Goal: Task Accomplishment & Management: Manage account settings

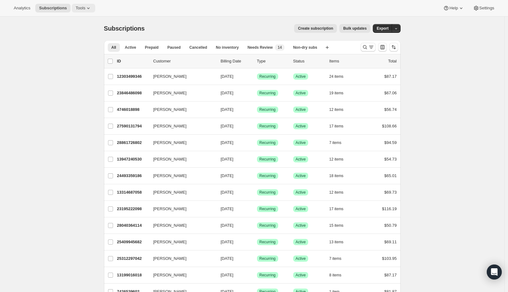
click at [85, 10] on span "Tools" at bounding box center [81, 8] width 10 height 5
click at [76, 43] on span "Bundles" at bounding box center [88, 42] width 55 height 6
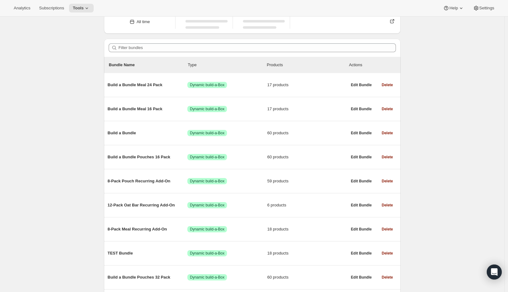
scroll to position [61, 0]
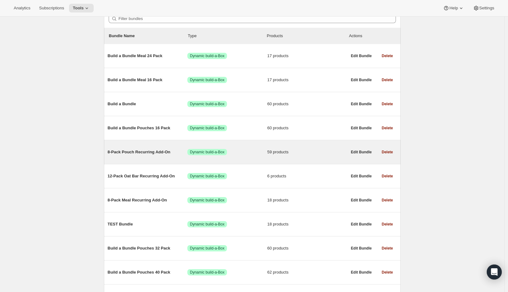
click at [126, 153] on span "8-Pack Pouch Recurring Add-On" at bounding box center [148, 152] width 80 height 6
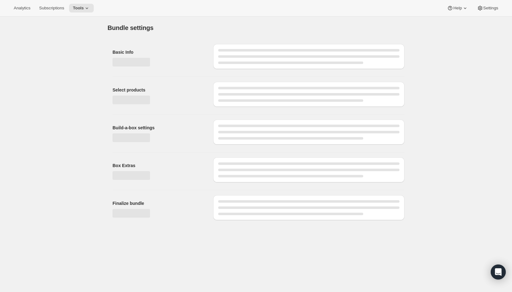
type input "8-Pack Pouch Recurring Add-On"
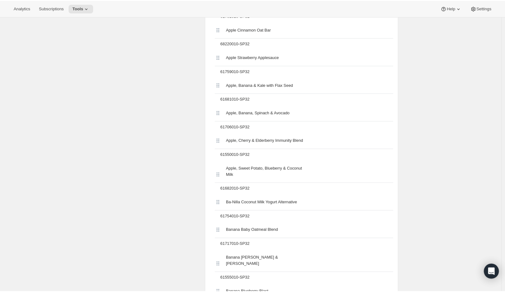
scroll to position [50, 0]
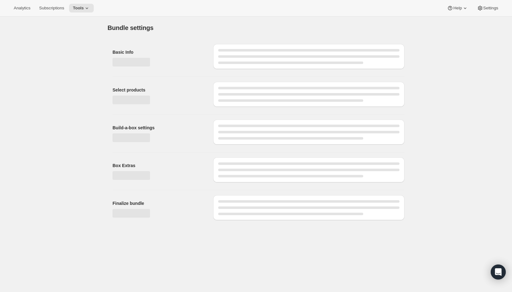
type input "8-Pack Pouch Recurring Add-On"
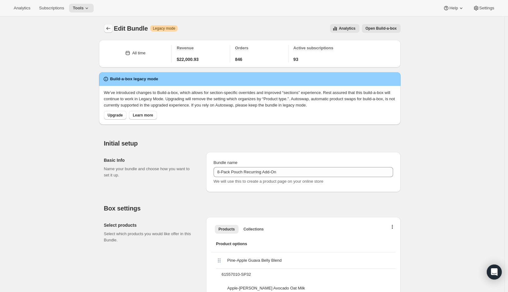
click at [108, 27] on icon "Bundles" at bounding box center [108, 28] width 6 height 6
